Goal: Share content: Share content

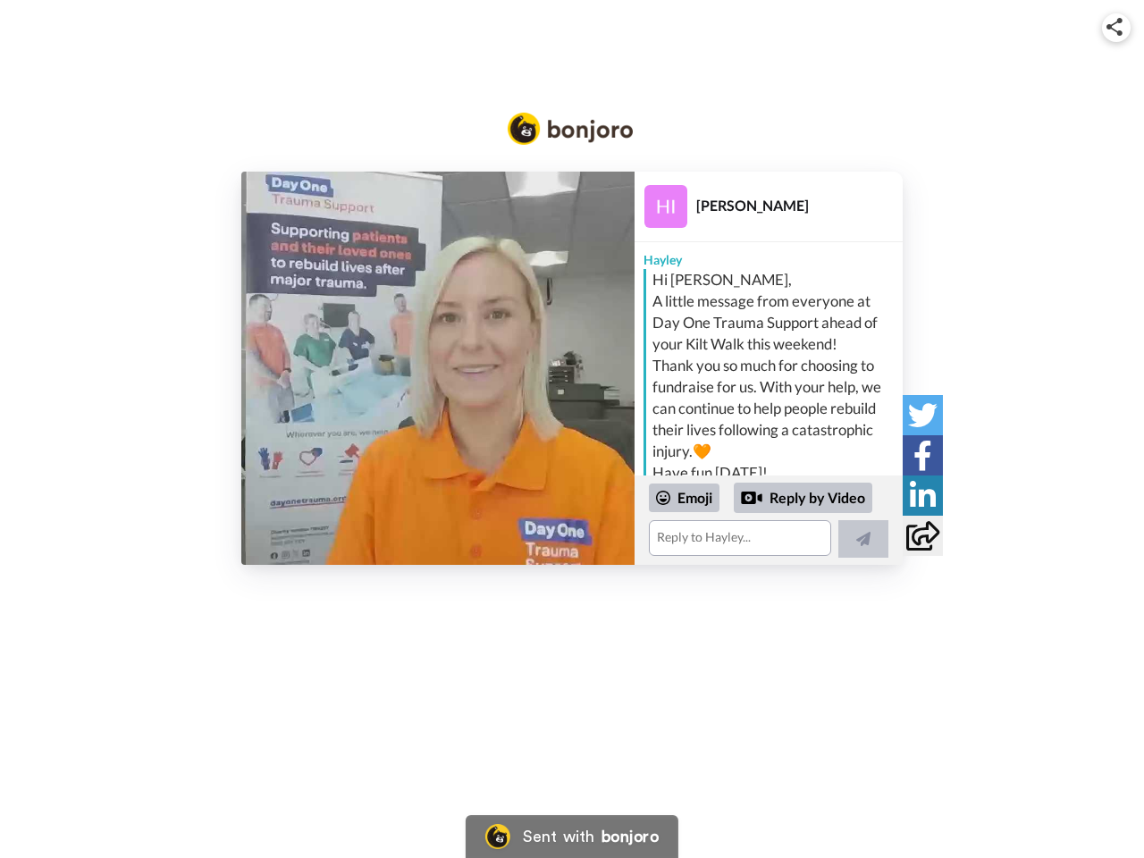
click at [1116, 27] on img at bounding box center [1115, 27] width 16 height 18
click at [438, 368] on button "Copy embed code" at bounding box center [572, 375] width 295 height 30
click at [769, 520] on div "Embed Video Copy embed code Share URL Copy URL Social" at bounding box center [572, 526] width 1144 height 858
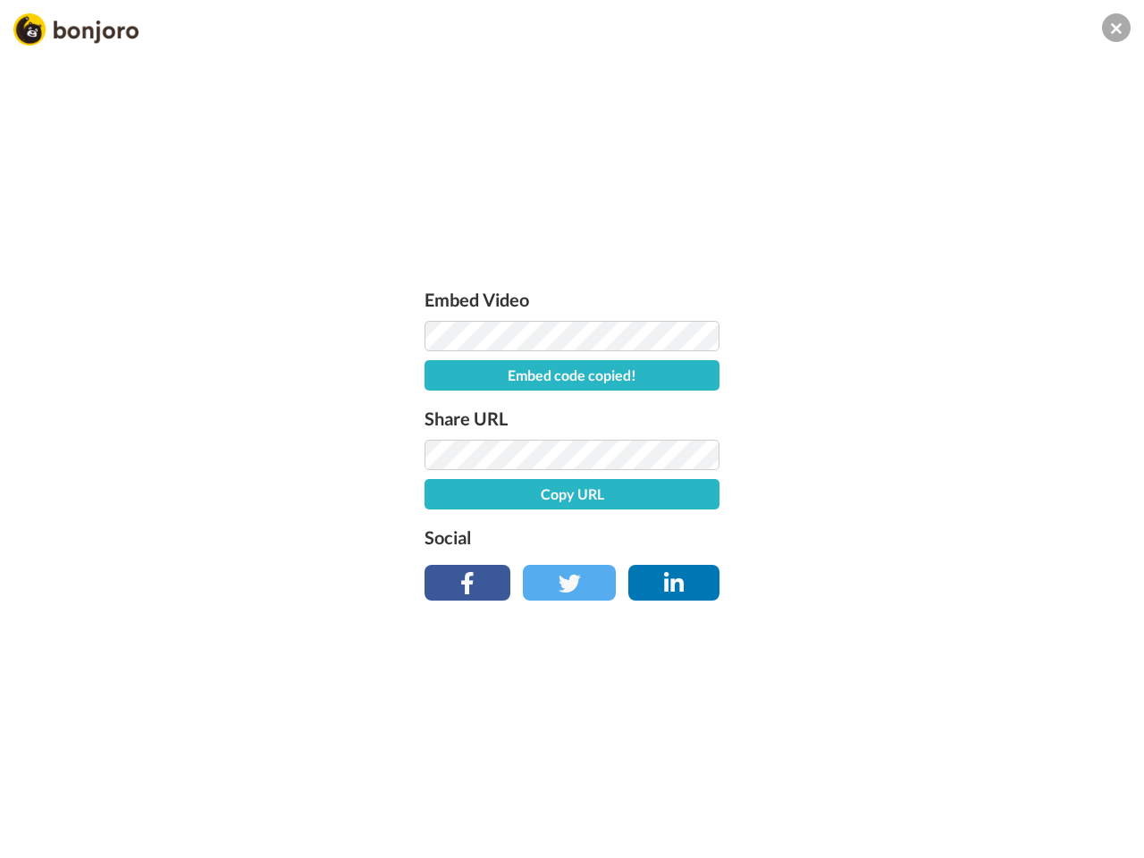
click at [685, 498] on button "Copy URL" at bounding box center [572, 494] width 295 height 30
click at [804, 498] on div "Embed Video Embed code copied! Share URL URL copied! Social" at bounding box center [572, 526] width 1144 height 858
click at [863, 539] on div "Embed Video Embed code copied! Share URL URL copied! Social" at bounding box center [572, 526] width 1144 height 858
click at [922, 415] on div "Embed Video Embed code copied! Share URL URL copied! Social" at bounding box center [572, 526] width 1144 height 858
click at [922, 455] on div "Embed Video Embed code copied! Share URL URL copied! Social" at bounding box center [572, 526] width 1144 height 858
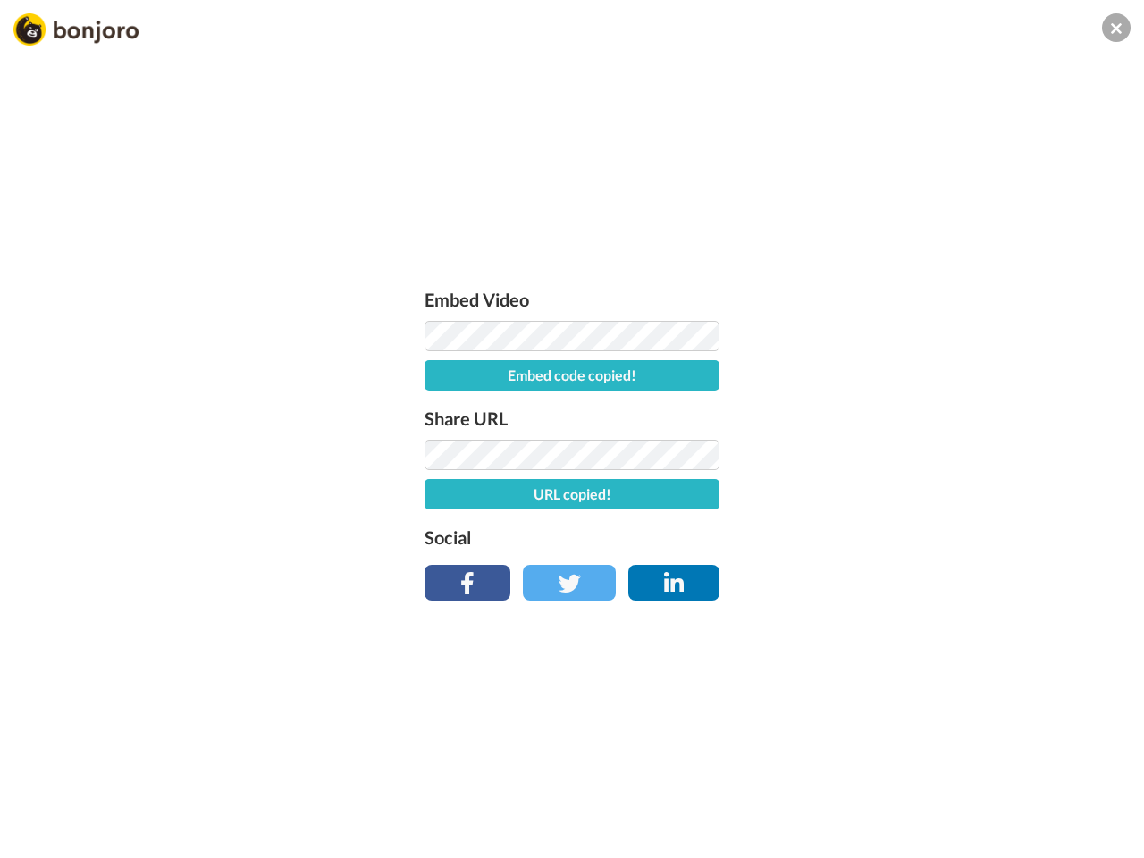
click at [922, 495] on div "Embed Video Embed code copied! Share URL URL copied! Social" at bounding box center [572, 526] width 1144 height 858
click at [922, 535] on div "Embed Video Embed code copied! Share URL URL copied! Social" at bounding box center [572, 526] width 1144 height 858
